Goal: Navigation & Orientation: Go to known website

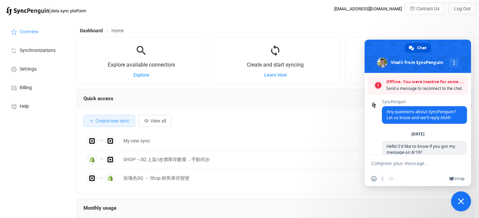
scroll to position [775, 0]
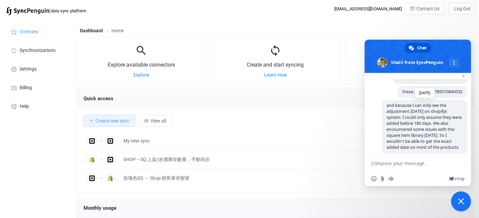
scroll to position [769, 0]
